Goal: Complete application form

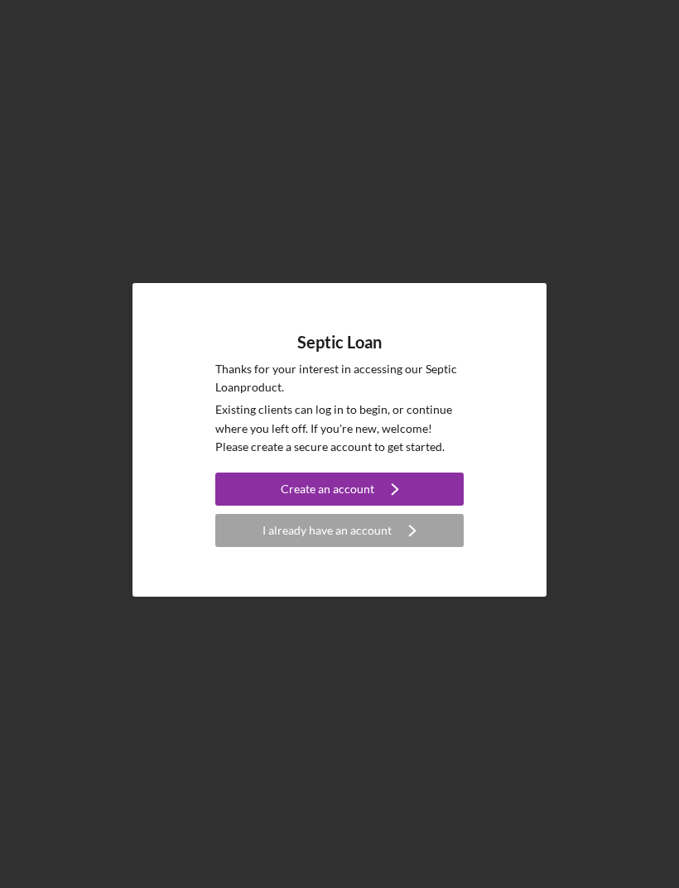
click at [334, 506] on div "Create an account" at bounding box center [328, 489] width 94 height 33
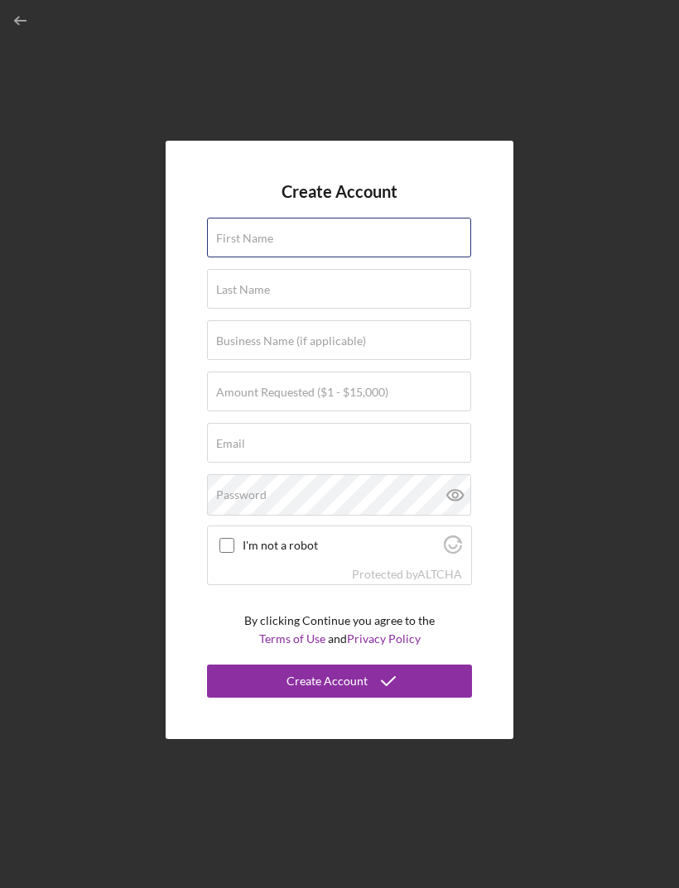
click at [304, 252] on input "First Name" at bounding box center [339, 238] width 264 height 40
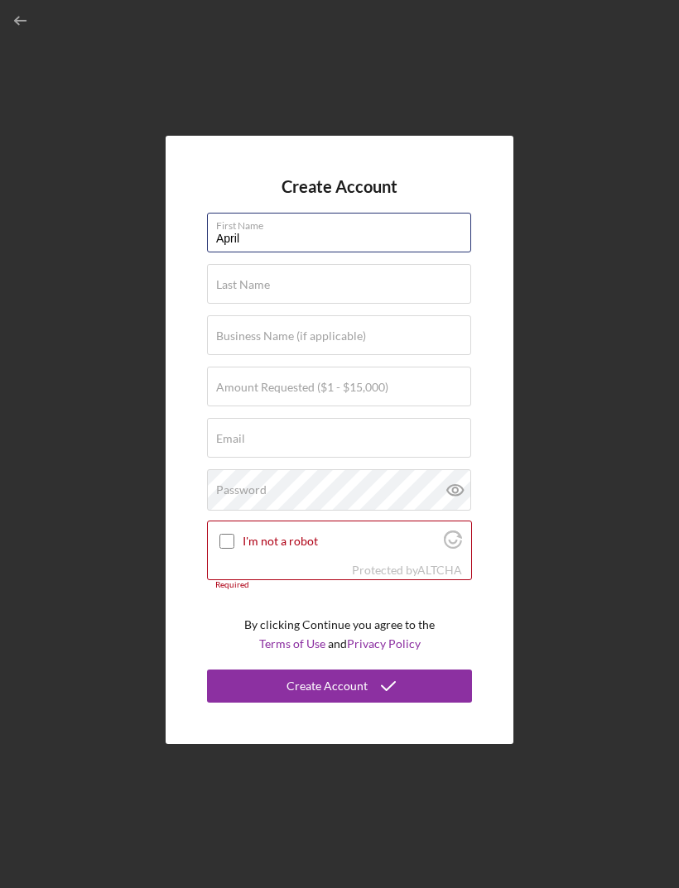
type input "April"
click at [291, 304] on input "Last Name" at bounding box center [339, 284] width 264 height 40
type input "Crank"
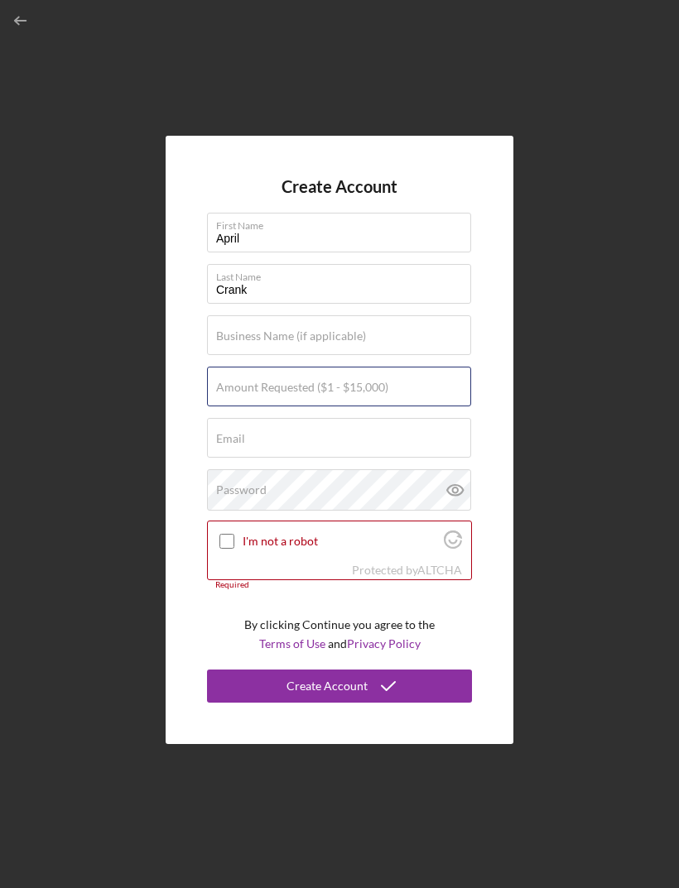
click at [260, 406] on input "Amount Requested ($1 - $15,000)" at bounding box center [339, 387] width 264 height 40
type input "$6"
type input "$5,500"
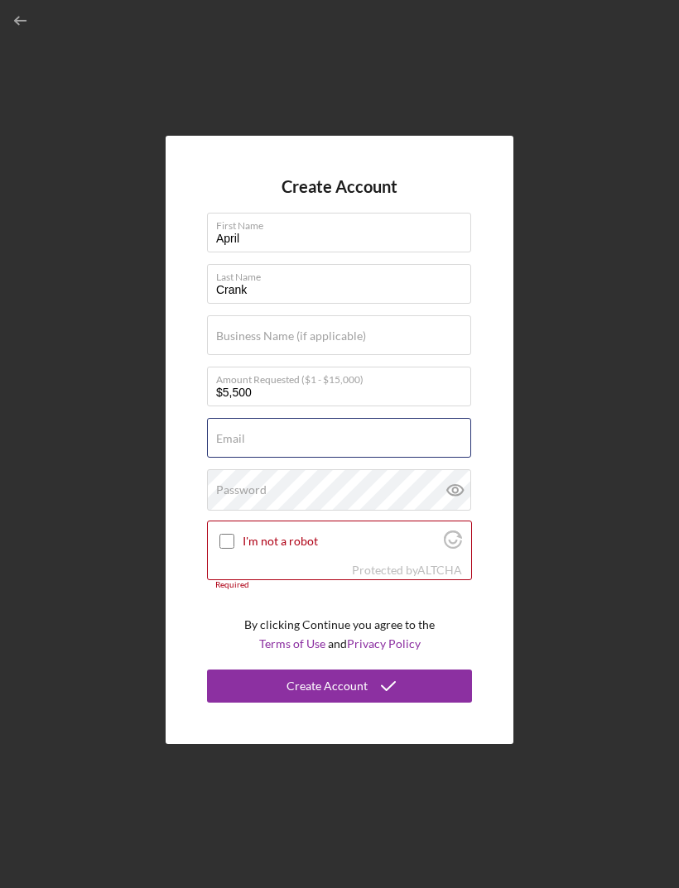
click at [291, 458] on input "Email" at bounding box center [339, 438] width 264 height 40
type input "Aprilcrank2004@yahoo.com"
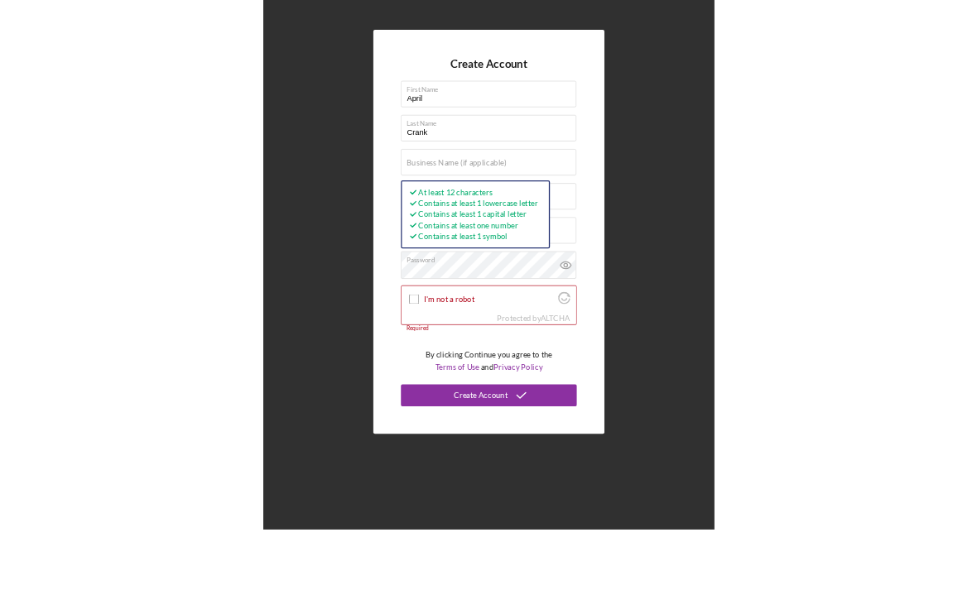
scroll to position [53, 0]
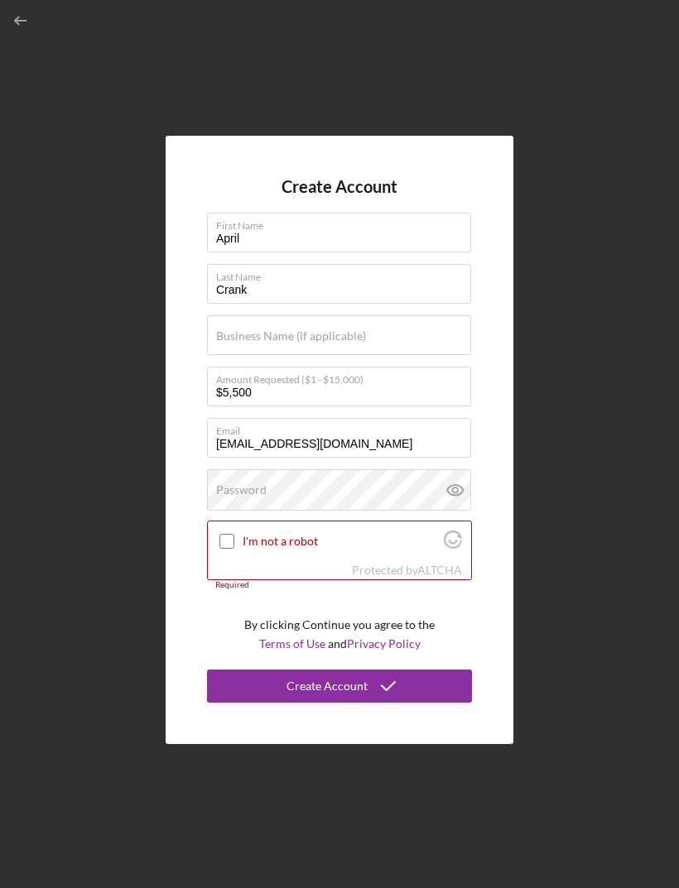
click at [254, 483] on label "Password" at bounding box center [241, 489] width 50 height 13
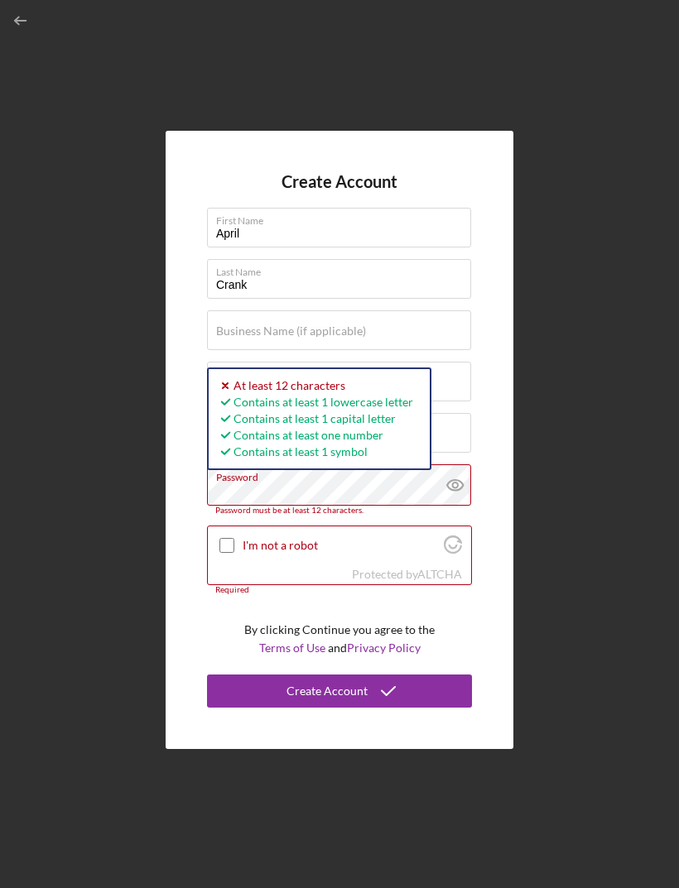
click at [276, 539] on label "I'm not a robot" at bounding box center [341, 545] width 196 height 13
click at [234, 538] on input "I'm not a robot" at bounding box center [226, 545] width 15 height 15
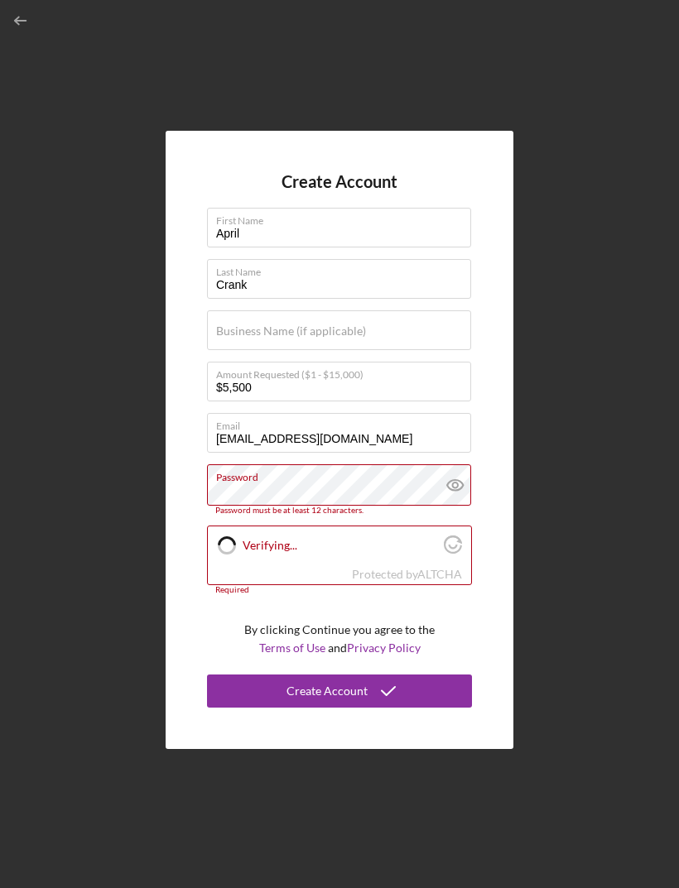
checkbox input "true"
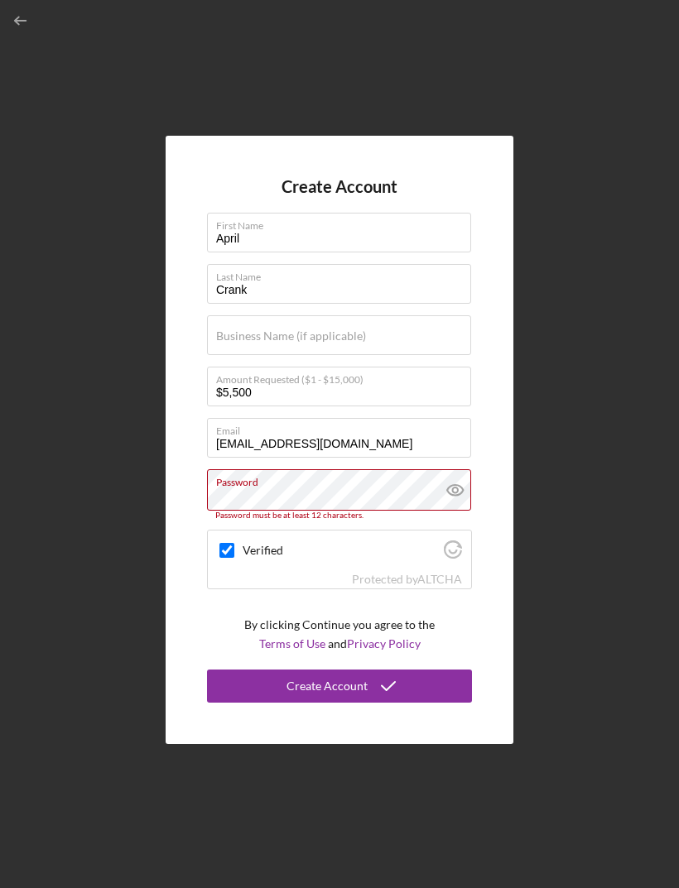
click at [338, 470] on label "Password" at bounding box center [343, 479] width 255 height 18
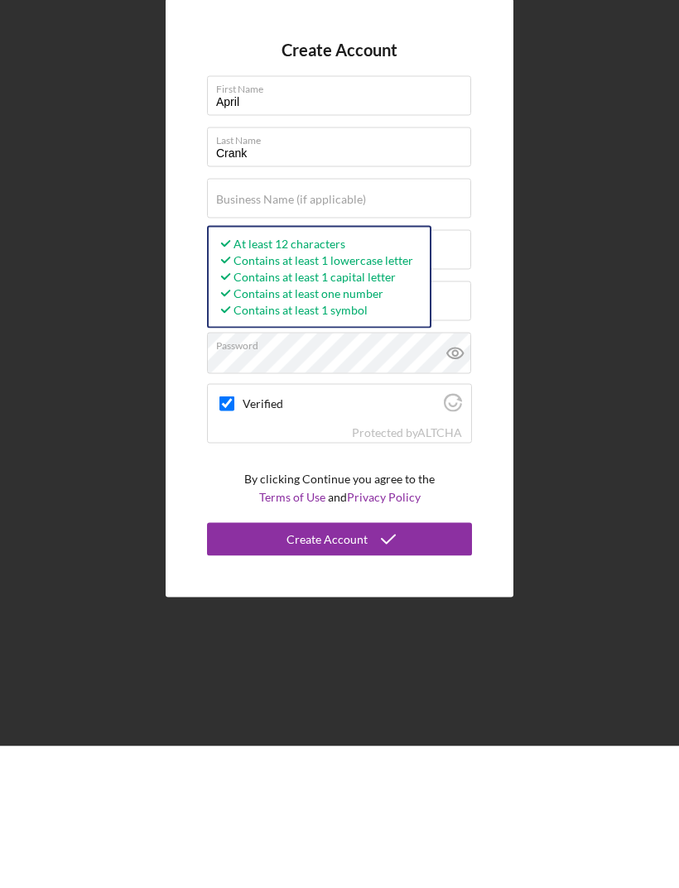
click at [459, 474] on icon at bounding box center [455, 494] width 41 height 41
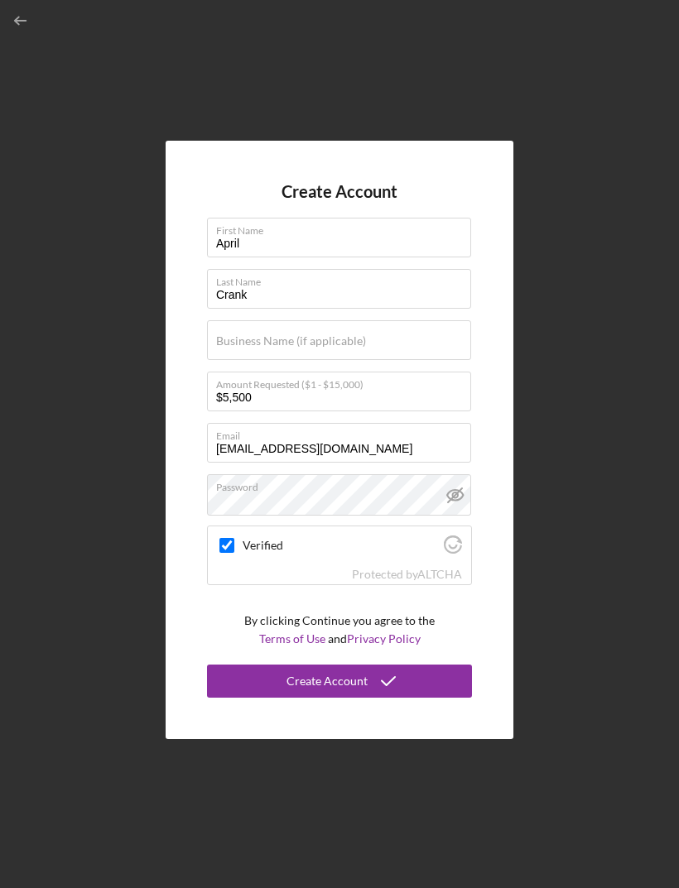
click at [354, 665] on div "Create Account" at bounding box center [326, 681] width 81 height 33
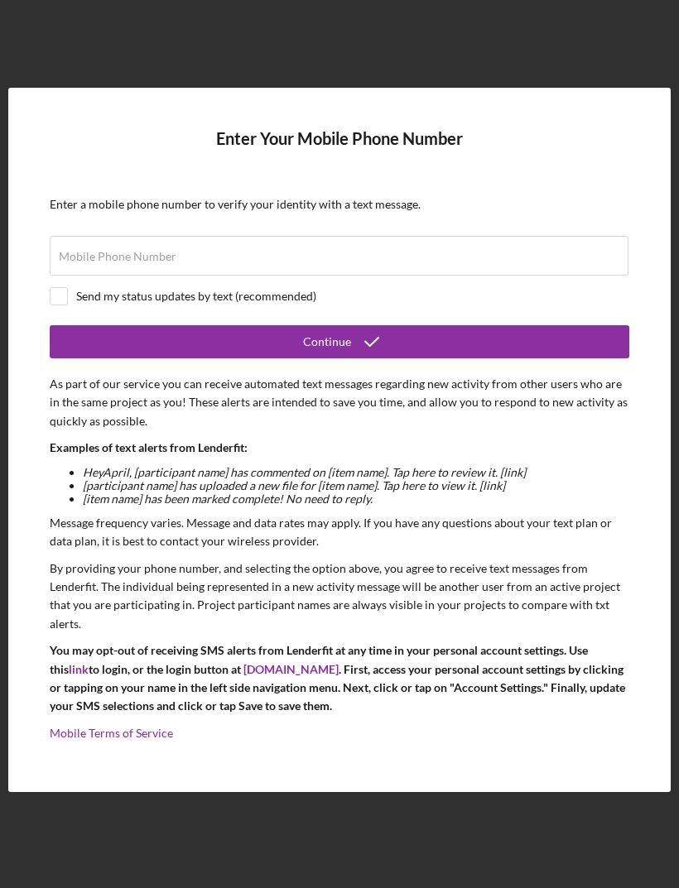
click at [154, 250] on label "Mobile Phone Number" at bounding box center [118, 256] width 118 height 13
click at [154, 236] on input "Mobile Phone Number" at bounding box center [339, 256] width 579 height 40
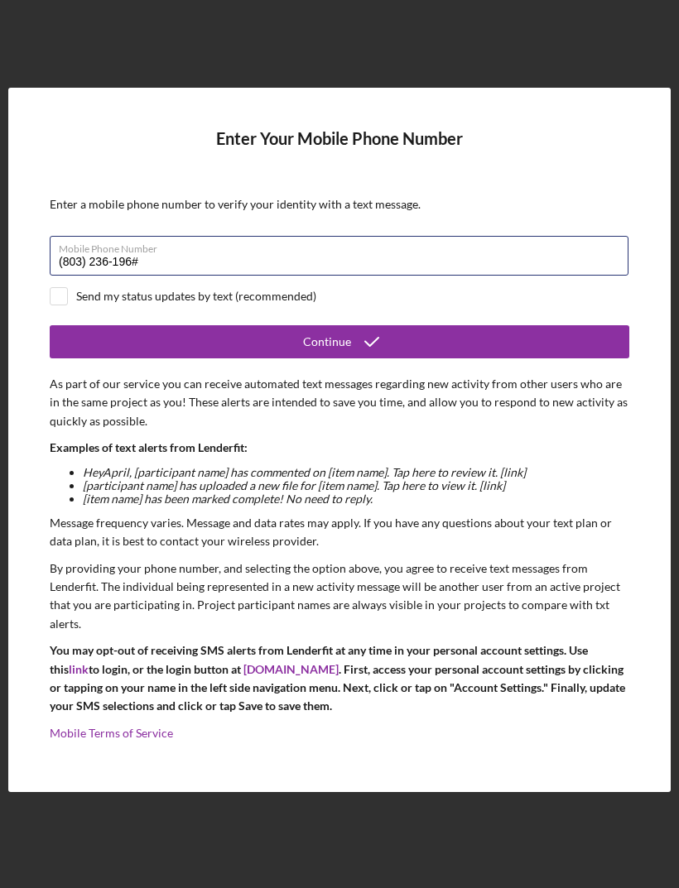
type input "(803) 236-1962"
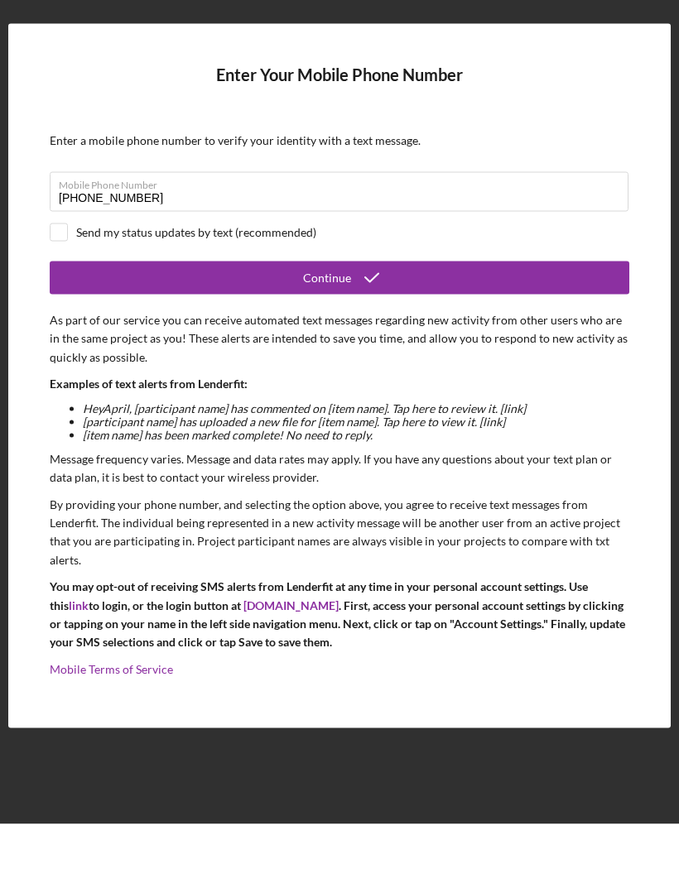
click at [51, 195] on form "Enter Your Mobile Phone Number Enter a mobile phone number to verify your ident…" at bounding box center [339, 440] width 579 height 622
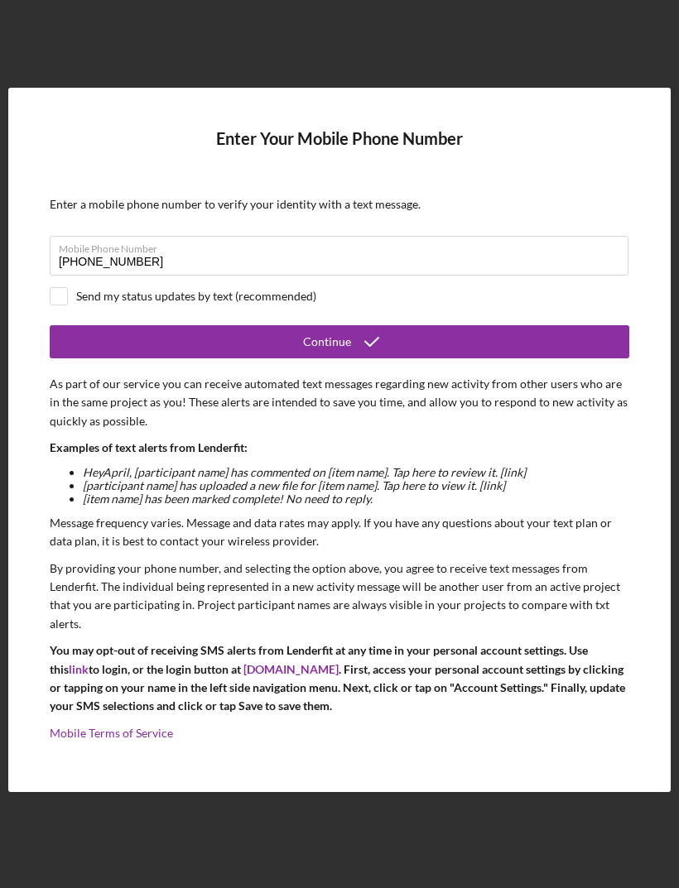
click at [57, 288] on input "checkbox" at bounding box center [58, 296] width 17 height 17
click at [30, 288] on div "Enter Your Mobile Phone Number Enter a mobile phone number to verify your ident…" at bounding box center [339, 440] width 662 height 704
click at [60, 288] on input "checkbox" at bounding box center [58, 296] width 17 height 17
checkbox input "false"
click at [339, 325] on div "Continue" at bounding box center [327, 341] width 48 height 33
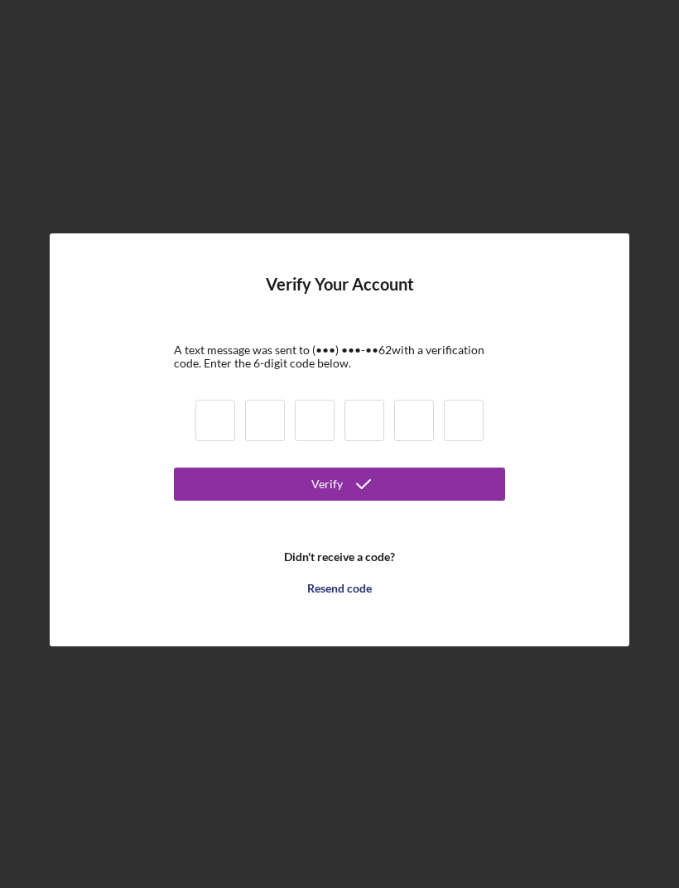
click at [215, 400] on input at bounding box center [215, 420] width 40 height 41
type input "2"
type input "4"
type input "1"
type input "0"
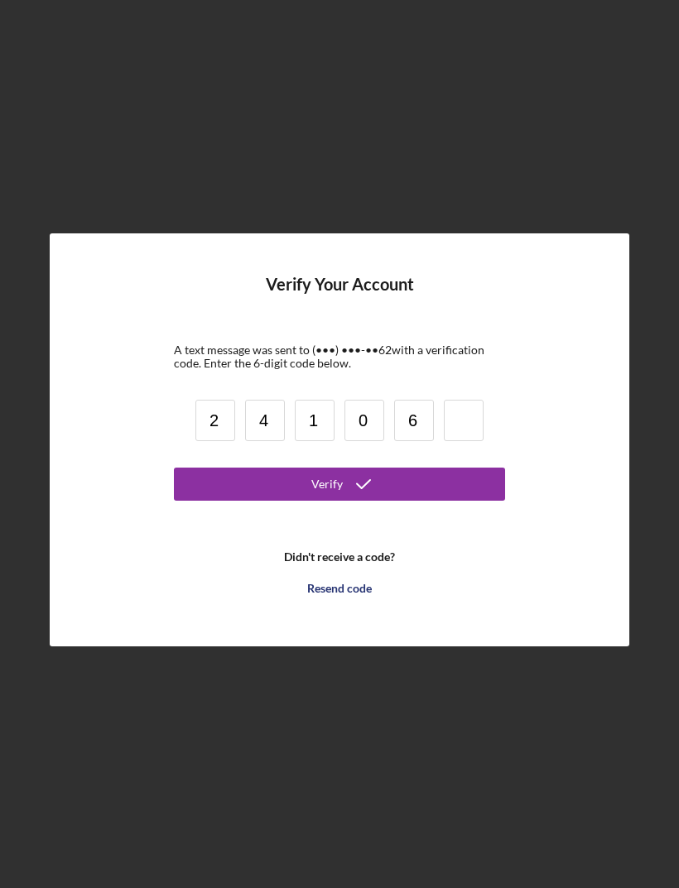
type input "6"
type input "1"
click at [397, 468] on button "Verify" at bounding box center [339, 484] width 331 height 33
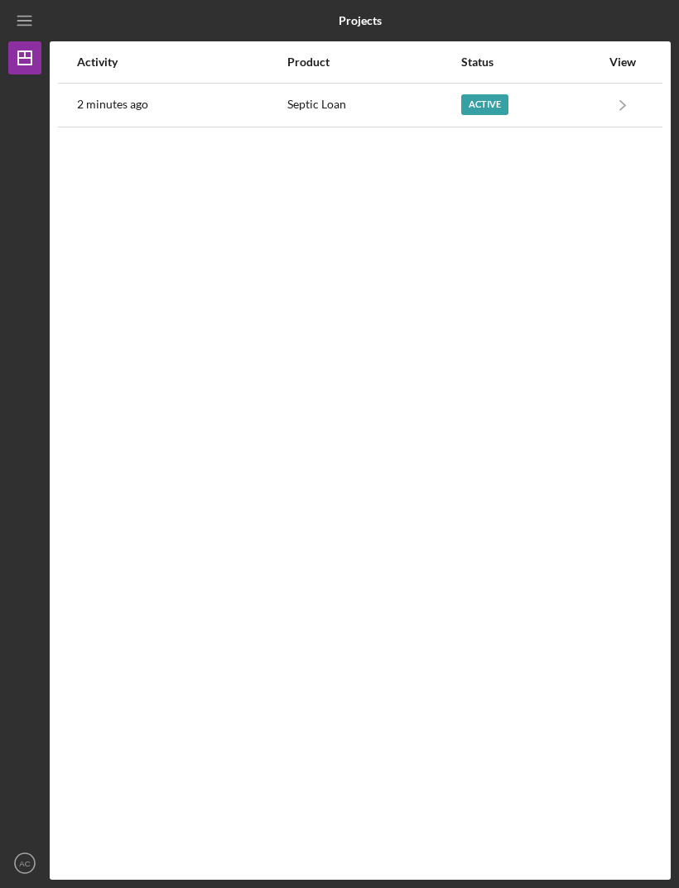
click at [613, 121] on icon "Icon/Navigate" at bounding box center [622, 104] width 37 height 37
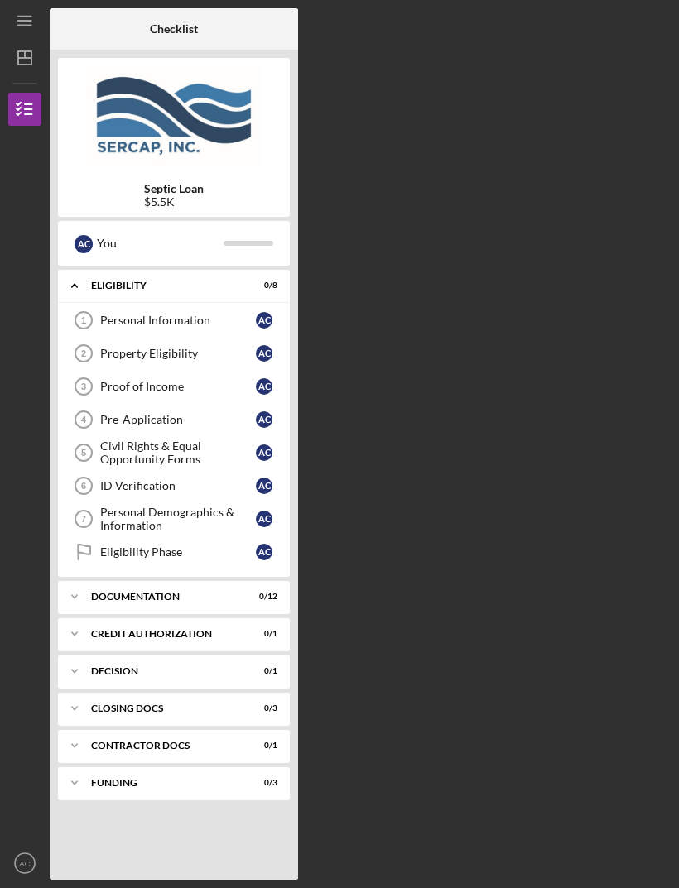
click at [236, 781] on div "Funding" at bounding box center [163, 783] width 145 height 10
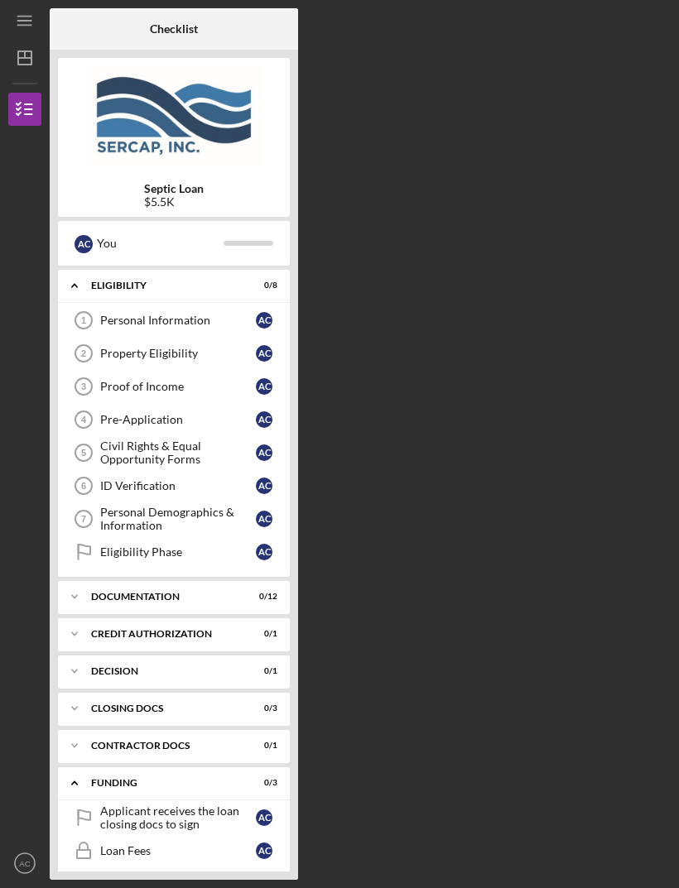
click at [200, 317] on div "Personal Information" at bounding box center [178, 320] width 156 height 13
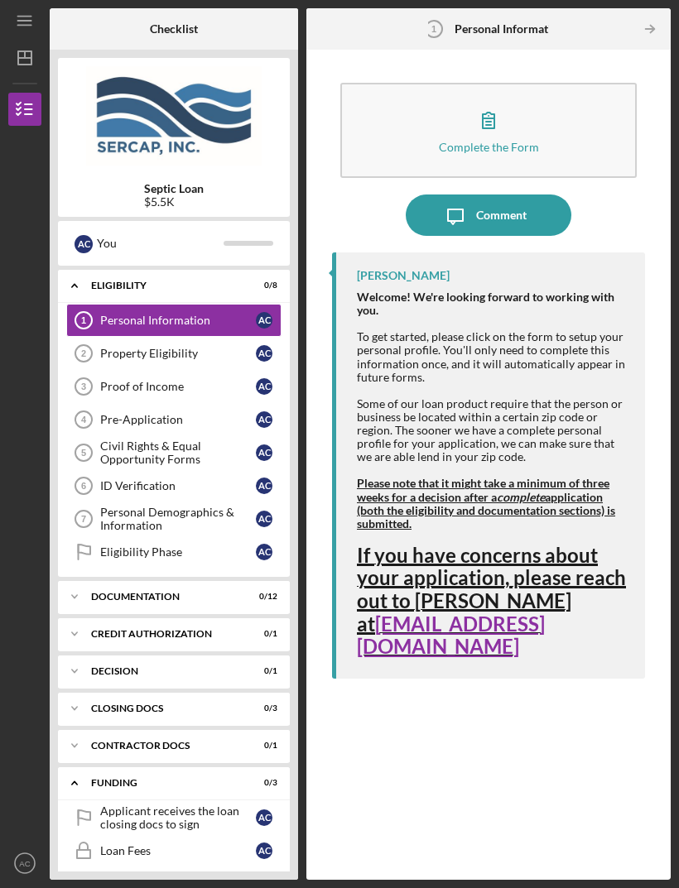
scroll to position [53, 0]
click at [177, 580] on div "Icon/Expander Documentation 0 / 12" at bounding box center [174, 596] width 232 height 33
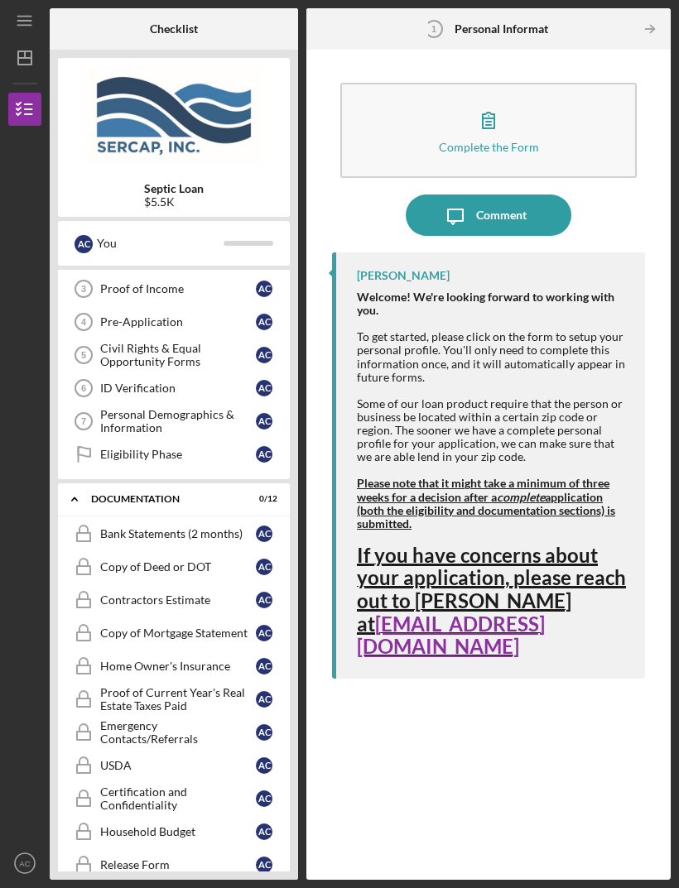
scroll to position [123, 0]
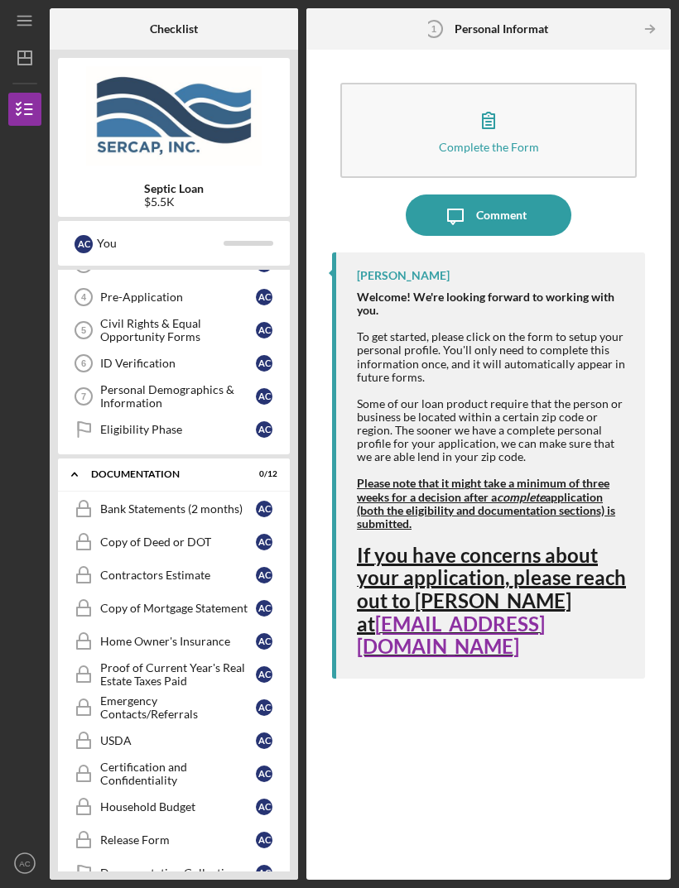
click at [270, 567] on div "A C" at bounding box center [264, 575] width 17 height 17
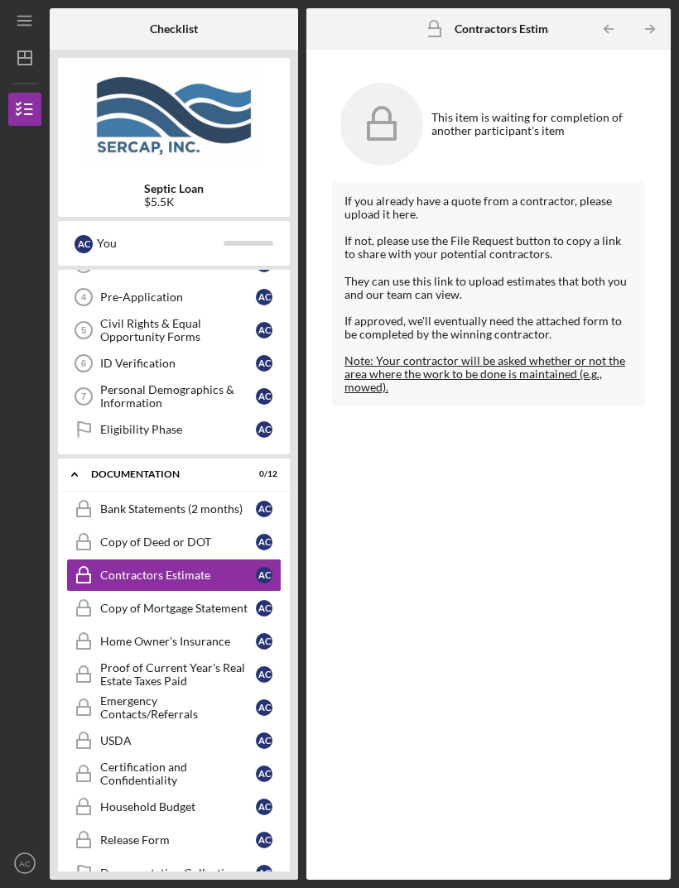
click at [258, 600] on div "A C" at bounding box center [264, 608] width 17 height 17
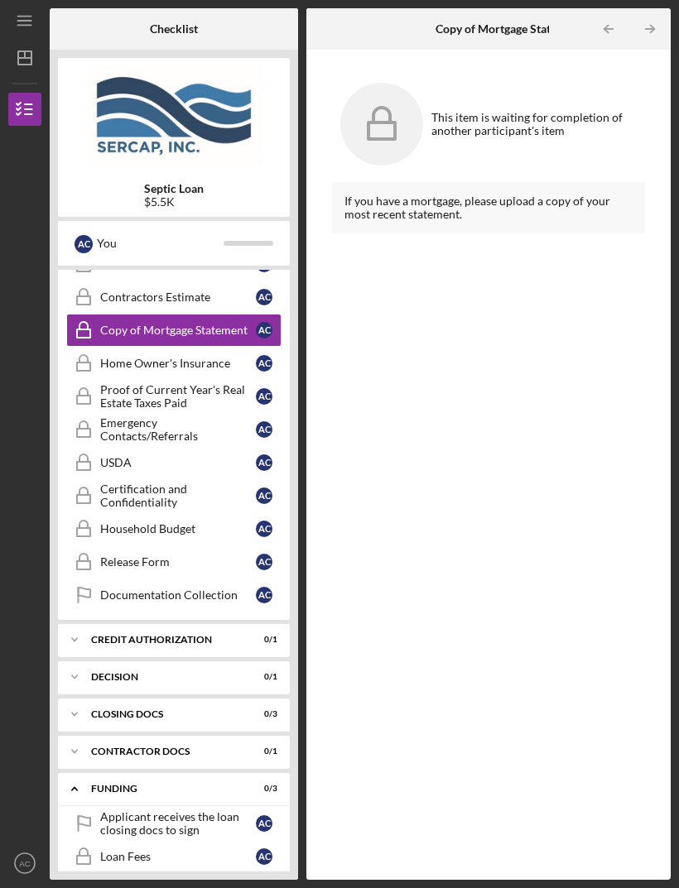
scroll to position [399, 0]
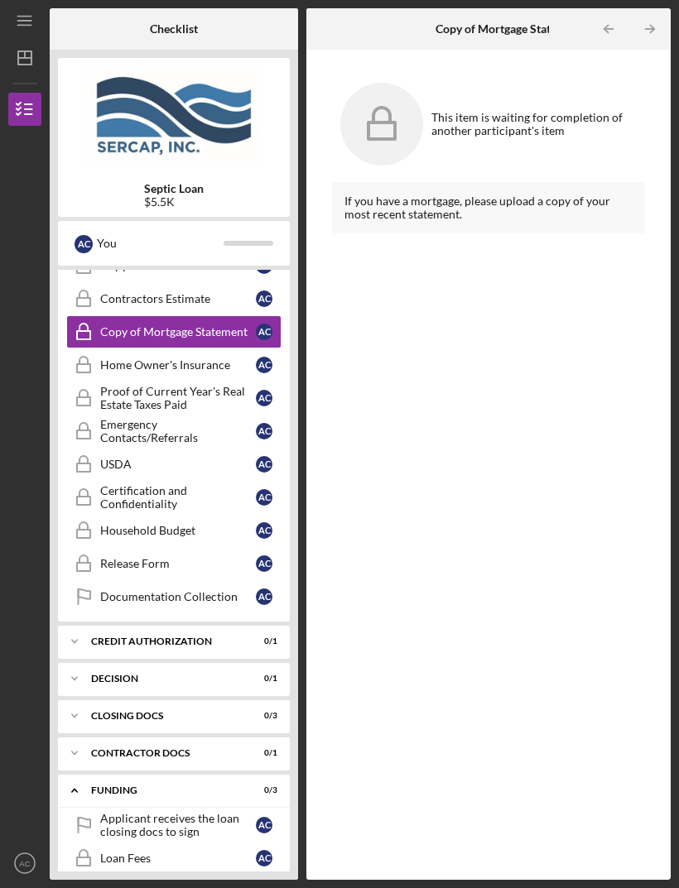
click at [191, 852] on div "Loan Fees" at bounding box center [178, 858] width 156 height 13
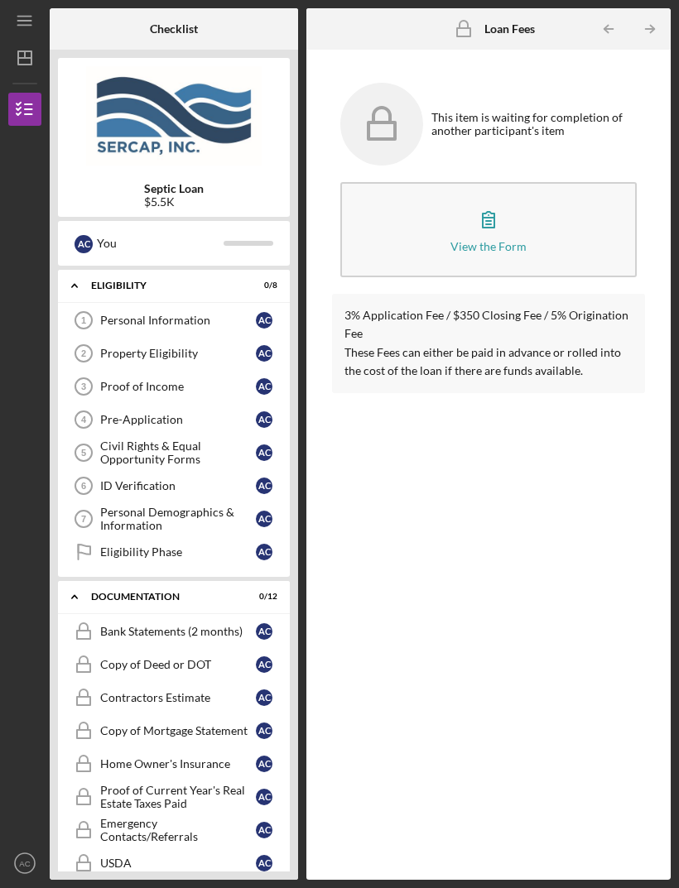
click at [133, 314] on div "Personal Information" at bounding box center [178, 320] width 156 height 13
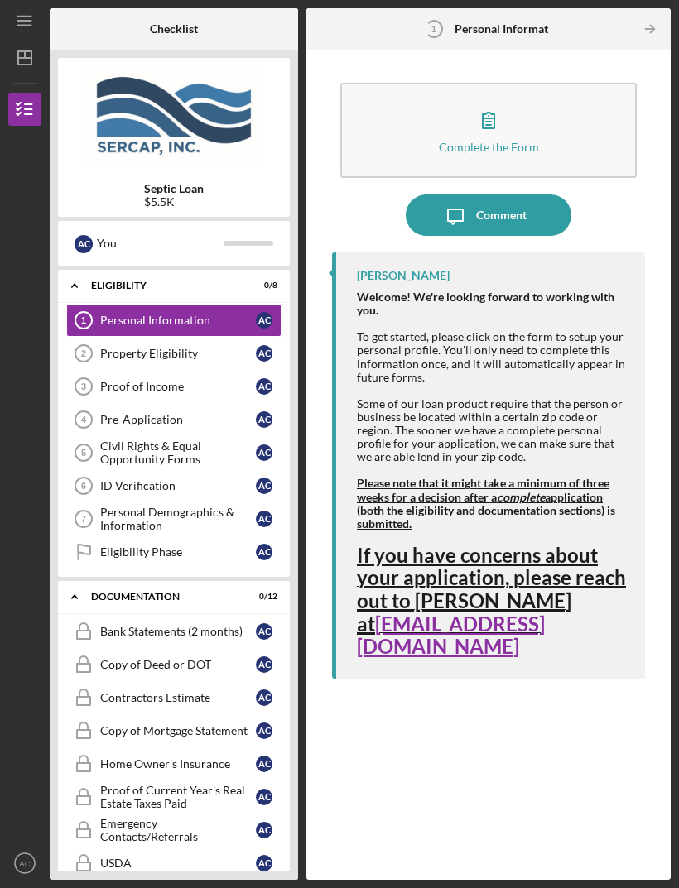
click at [448, 141] on div "Complete the Form" at bounding box center [489, 147] width 100 height 12
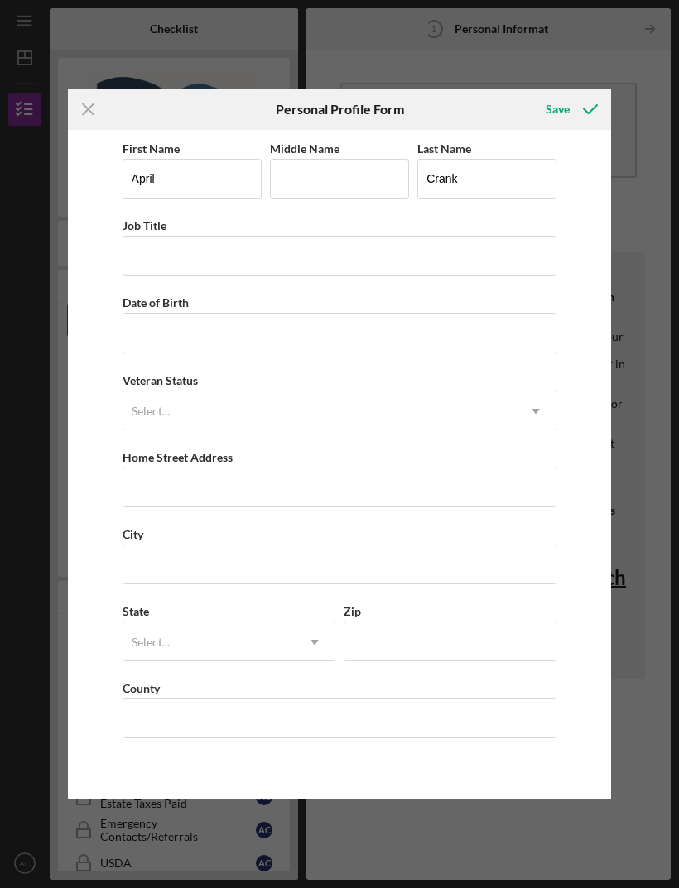
click at [100, 120] on icon "Icon/Menu Close" at bounding box center [88, 109] width 41 height 41
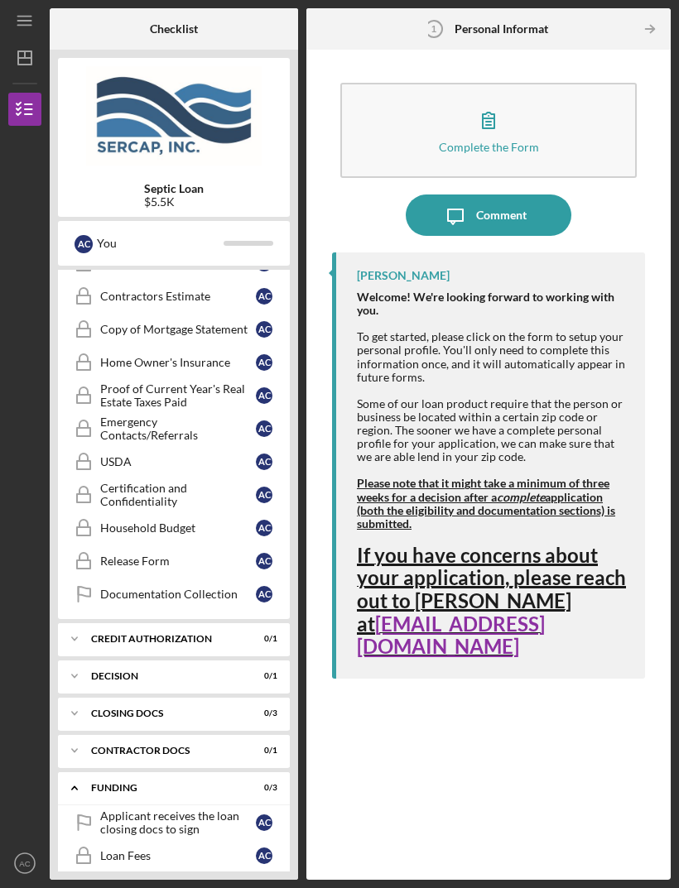
scroll to position [399, 0]
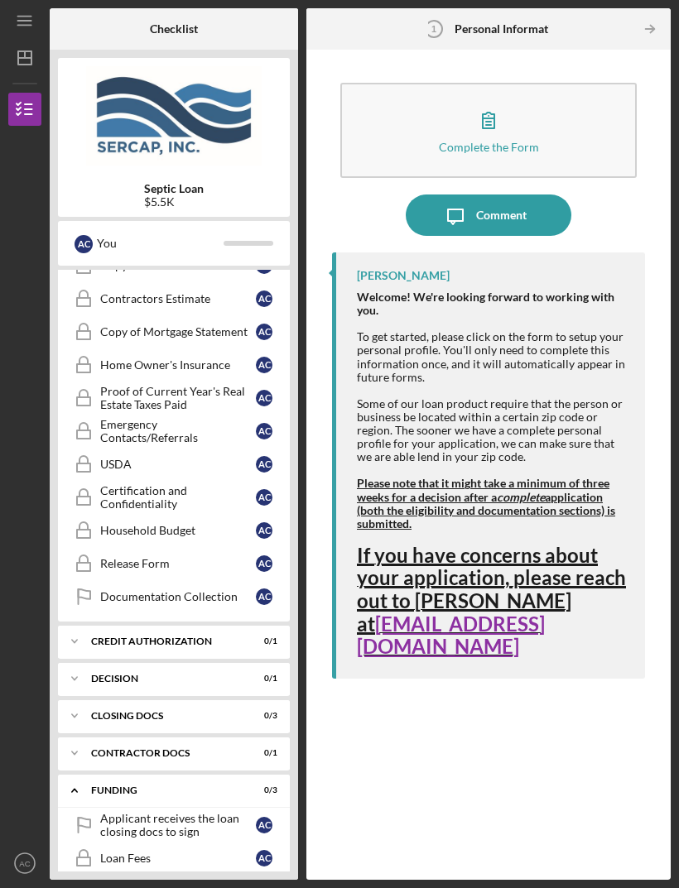
click at [95, 674] on div "Decision" at bounding box center [163, 679] width 145 height 10
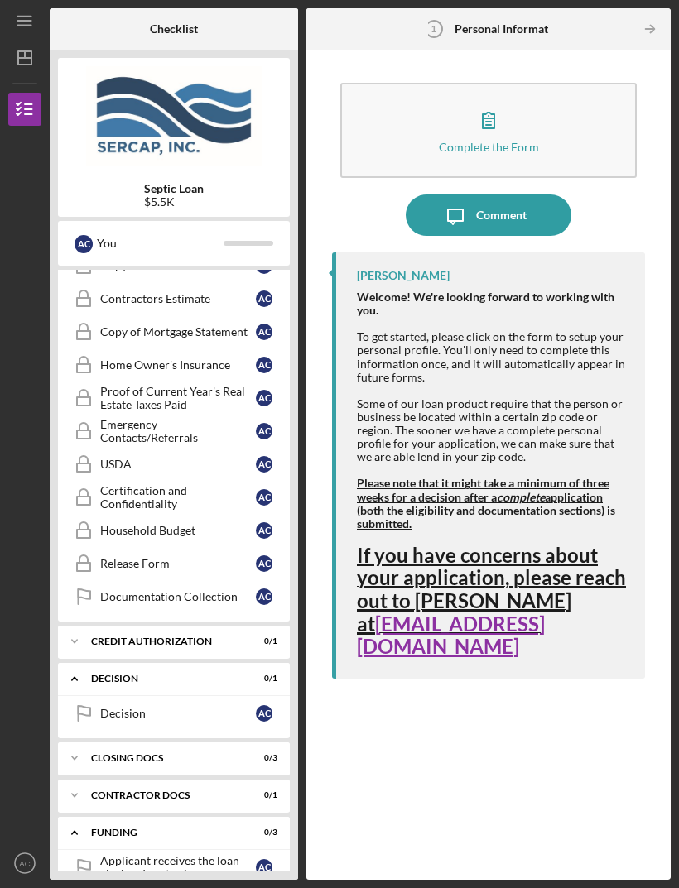
click at [90, 625] on icon "Icon/Expander" at bounding box center [74, 641] width 33 height 33
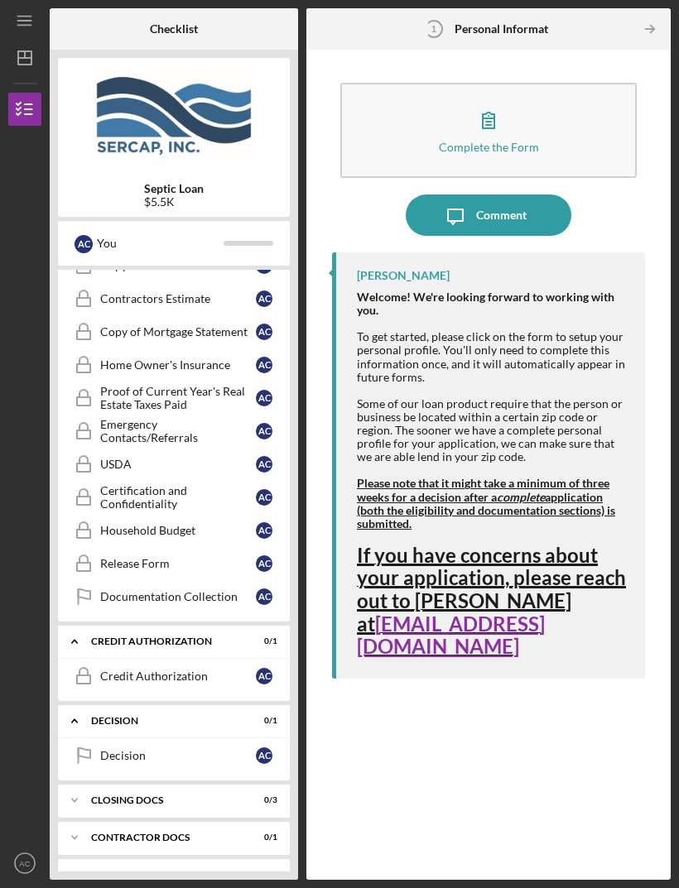
click at [125, 458] on div "USDA" at bounding box center [178, 464] width 156 height 13
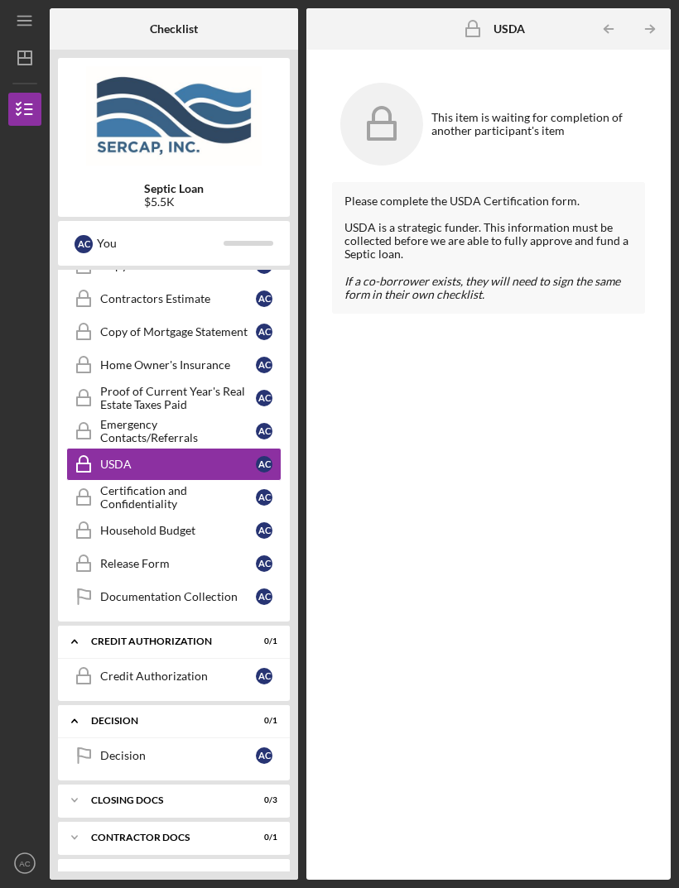
click at [176, 418] on div "Emergency Contacts/Referrals" at bounding box center [178, 431] width 156 height 26
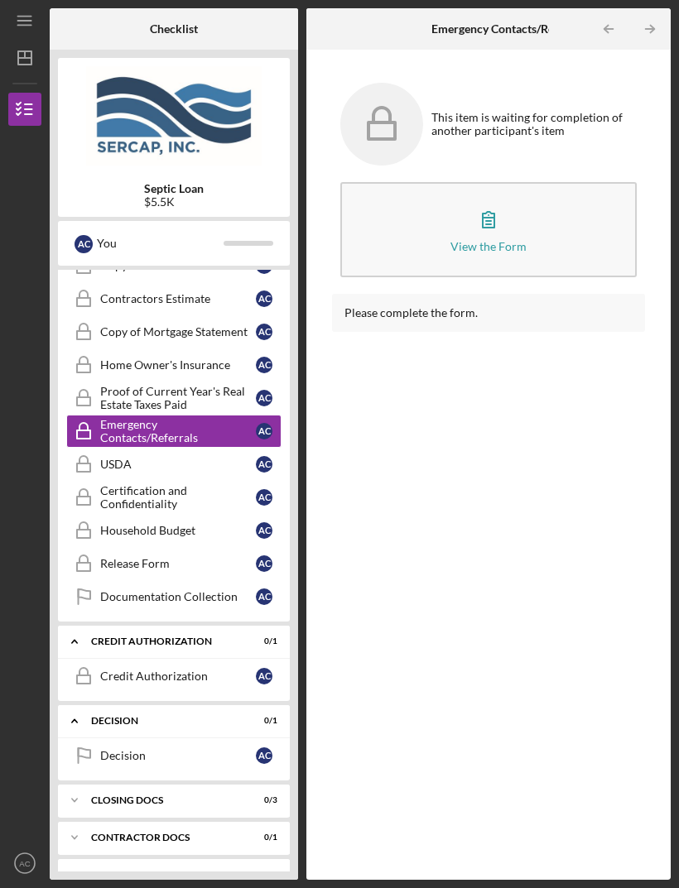
click at [224, 385] on div "Proof of Current Year's Real Estate Taxes Paid" at bounding box center [178, 398] width 156 height 26
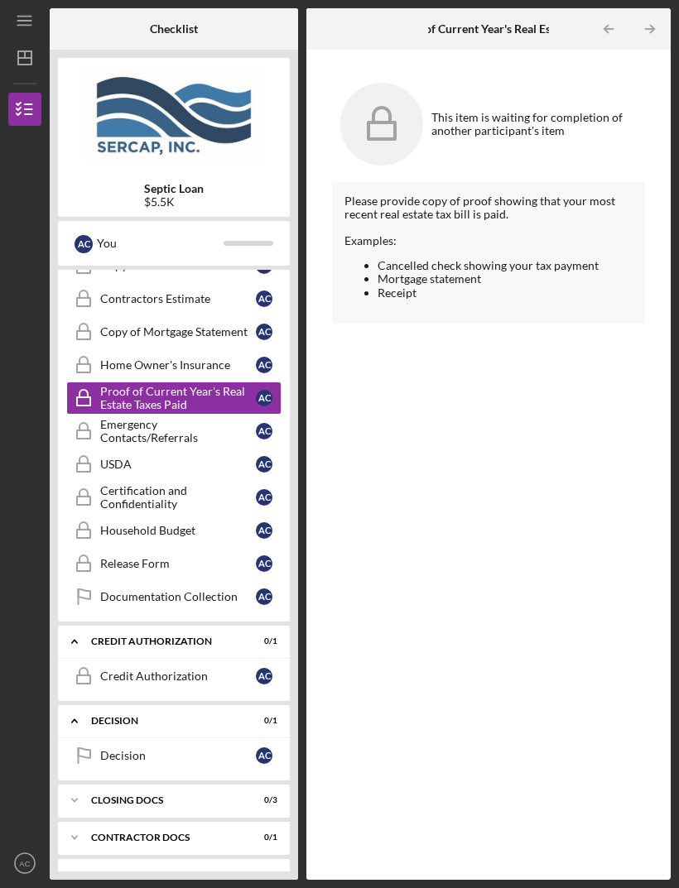
click at [220, 358] on div "Home Owner's Insurance" at bounding box center [178, 364] width 156 height 13
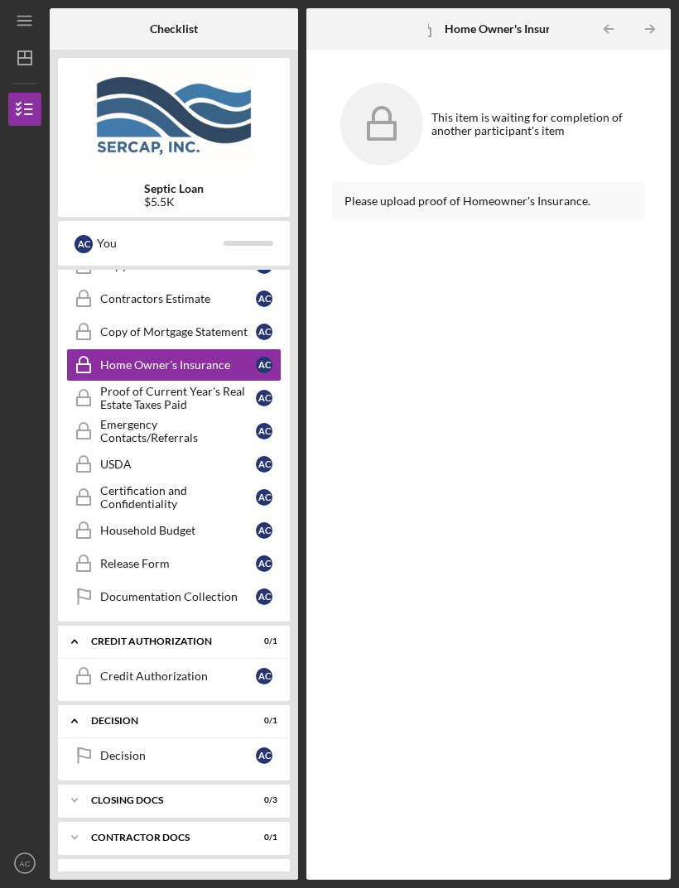
click at [195, 325] on div "Copy of Mortgage Statement" at bounding box center [178, 331] width 156 height 13
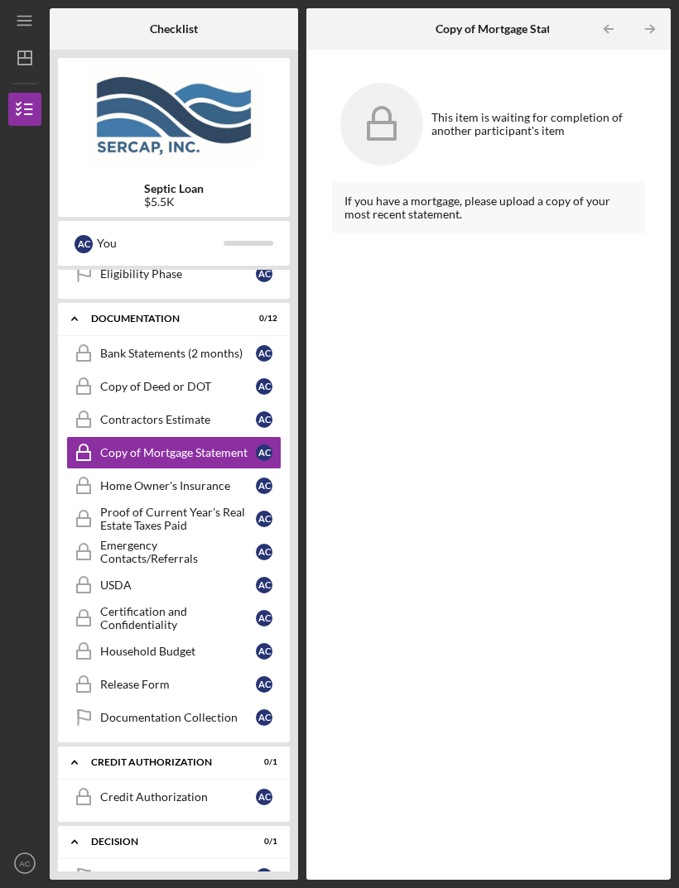
scroll to position [252, 0]
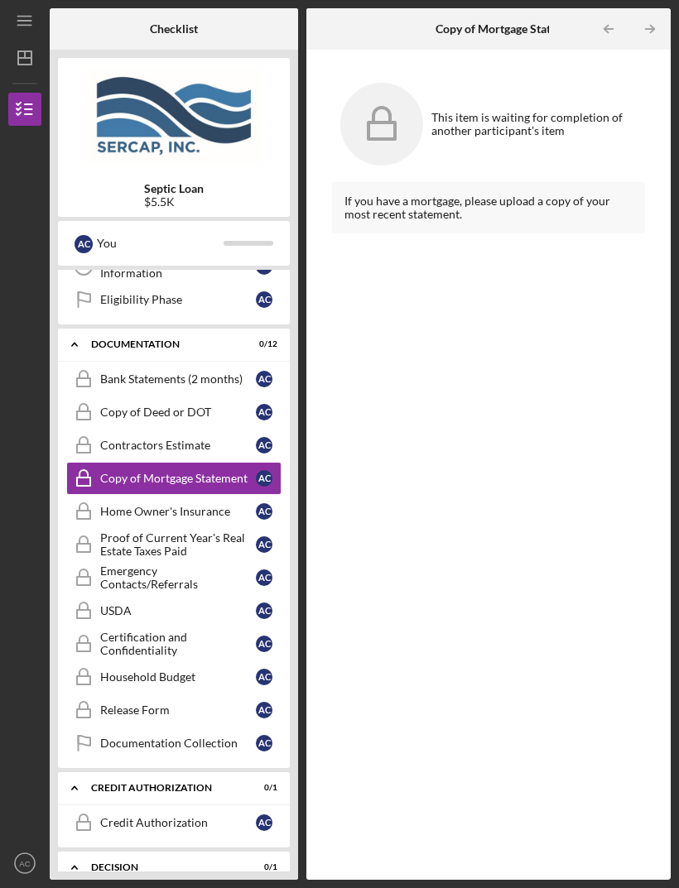
click at [254, 373] on div "Bank Statements (2 months)" at bounding box center [178, 379] width 156 height 13
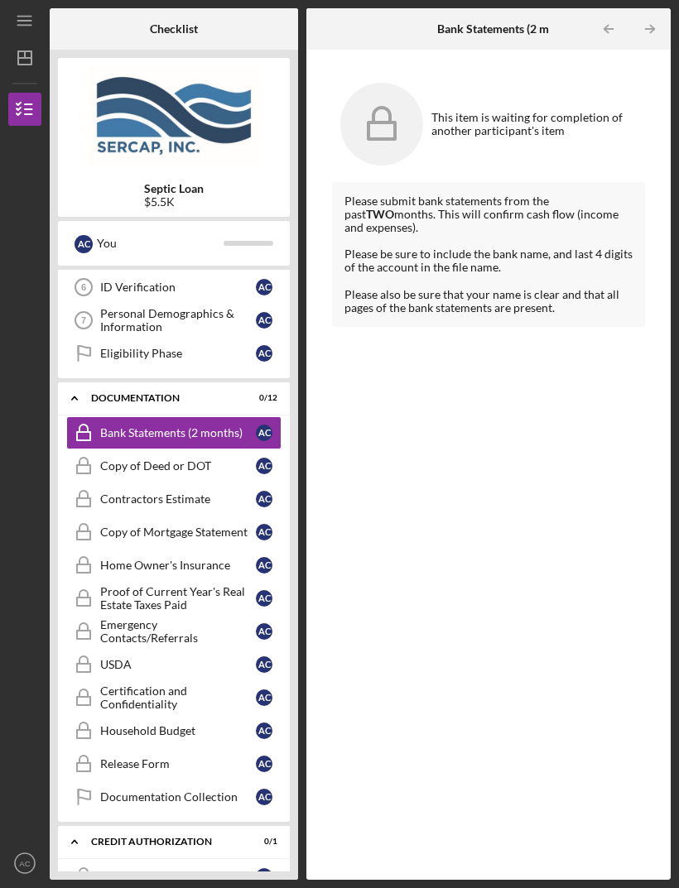
scroll to position [166, 0]
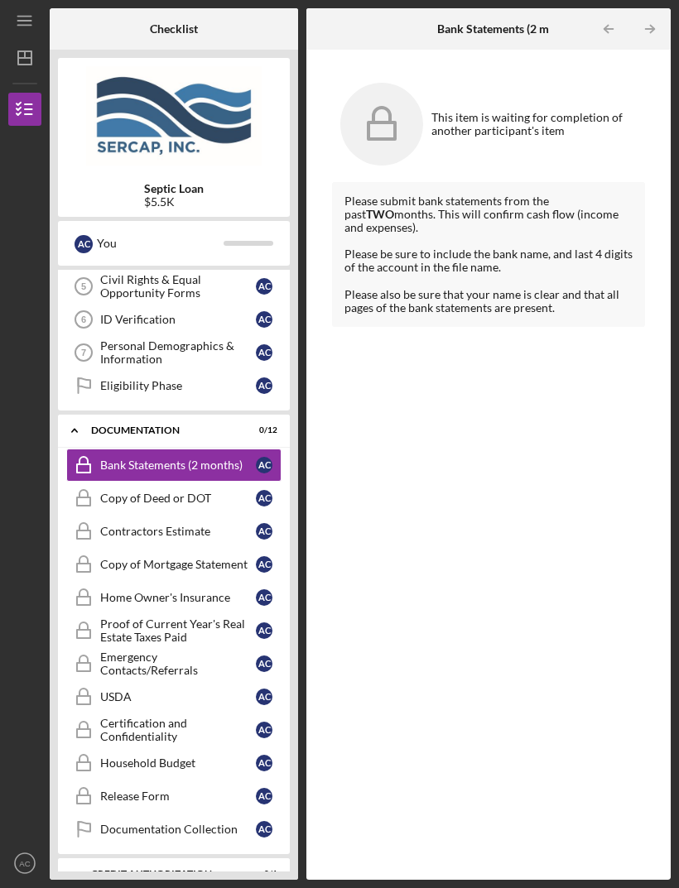
click at [86, 365] on icon "Eligibility Phase" at bounding box center [83, 385] width 41 height 41
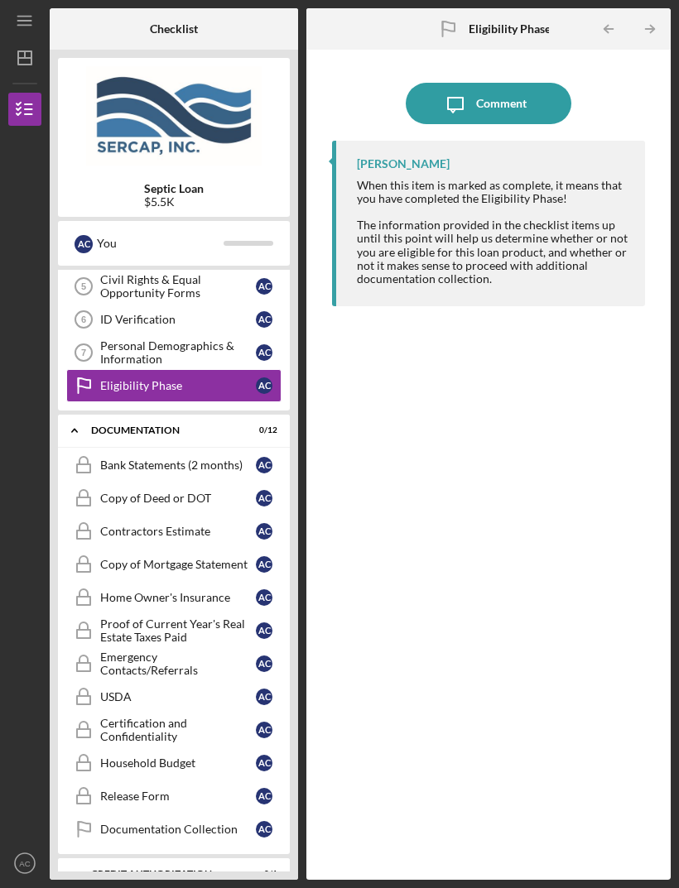
click at [251, 273] on div "Civil Rights & Equal Opportunity Forms" at bounding box center [178, 286] width 156 height 26
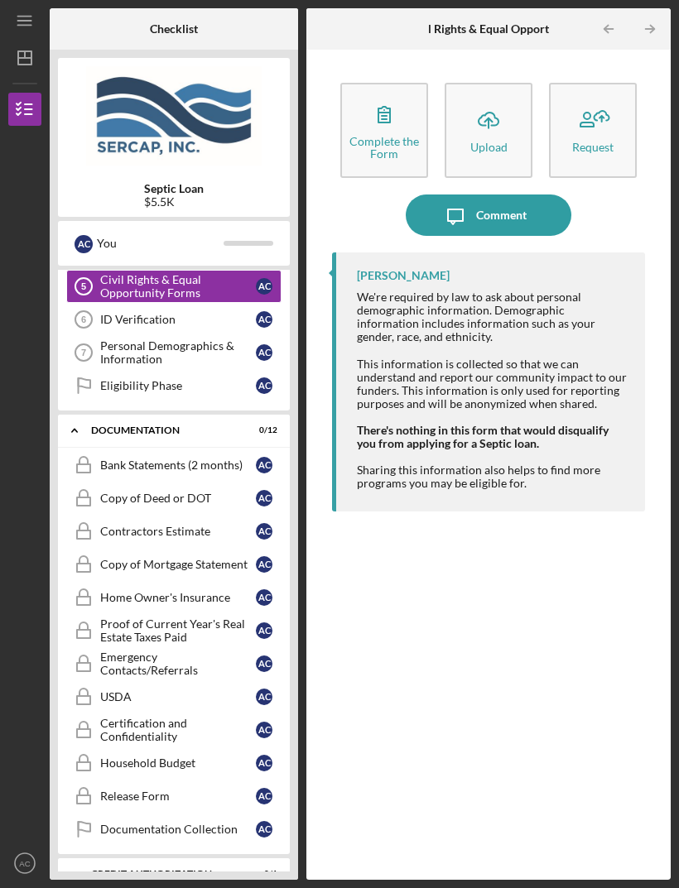
click at [268, 311] on div "A C" at bounding box center [264, 319] width 17 height 17
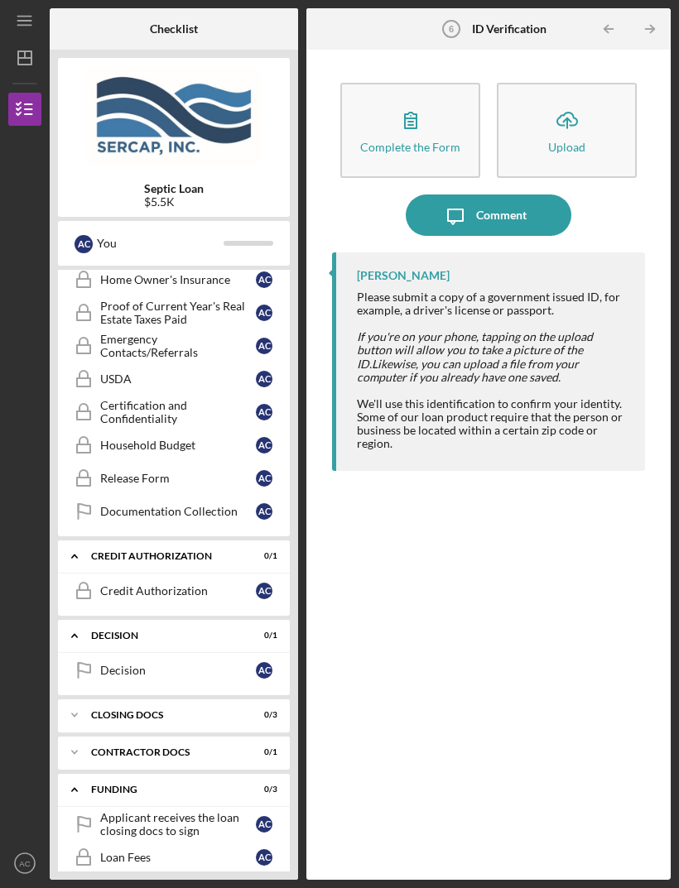
scroll to position [483, 0]
click at [233, 885] on div "Payment of Contractor" at bounding box center [178, 891] width 156 height 13
